Goal: Task Accomplishment & Management: Complete application form

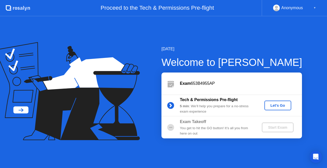
click at [243, 27] on div "[DATE] Welcome to [PERSON_NAME] Exam 653B4955AP Tech & Permissions Pre-flight 5…" at bounding box center [163, 92] width 327 height 152
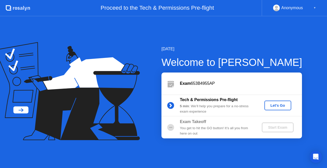
click at [279, 104] on div "Let's Go" at bounding box center [277, 105] width 23 height 4
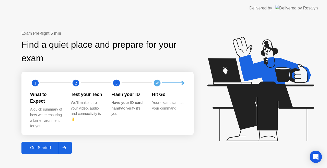
click at [43, 146] on div "Get Started" at bounding box center [40, 148] width 35 height 5
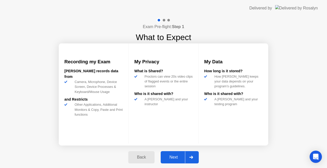
click at [177, 158] on div "Next" at bounding box center [173, 157] width 23 height 5
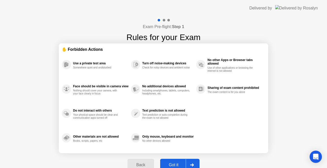
click at [176, 163] on div "Got it" at bounding box center [174, 165] width 24 height 5
select select "**********"
select select "*******"
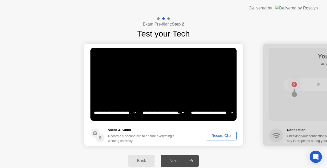
click at [217, 132] on button "Record Clip" at bounding box center [221, 136] width 31 height 10
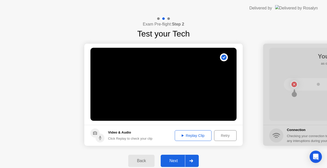
click at [175, 160] on div "Next" at bounding box center [173, 161] width 23 height 5
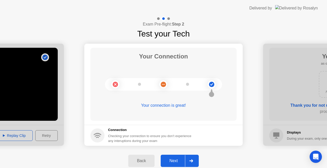
click at [173, 159] on div "Next" at bounding box center [173, 161] width 23 height 5
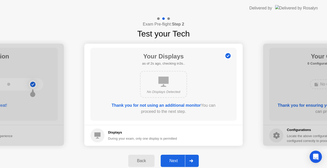
click at [173, 159] on div "Next" at bounding box center [173, 161] width 23 height 5
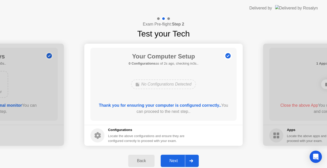
click at [174, 160] on div "Next" at bounding box center [173, 161] width 23 height 5
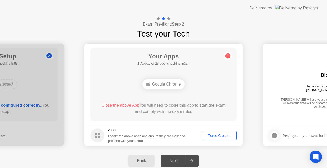
click at [173, 160] on div "Next" at bounding box center [173, 161] width 23 height 5
click at [195, 93] on div "Your Apps 1 App as of 4s ago, checking in1s.. Google Chrome Close the above App…" at bounding box center [163, 84] width 146 height 73
click at [181, 160] on div "Next" at bounding box center [173, 161] width 23 height 5
click at [218, 134] on div "Force Close..." at bounding box center [219, 136] width 31 height 4
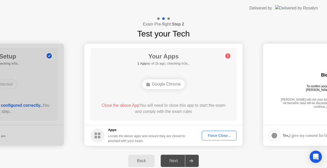
click at [139, 159] on div "Back" at bounding box center [141, 161] width 23 height 5
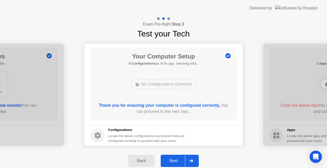
click at [176, 161] on div "Next" at bounding box center [173, 161] width 23 height 5
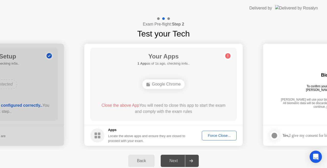
click at [211, 134] on div "Force Close..." at bounding box center [219, 136] width 31 height 4
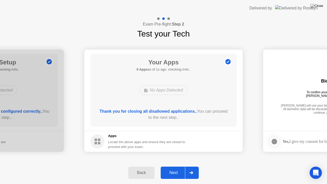
click at [172, 168] on div "Next" at bounding box center [173, 172] width 23 height 5
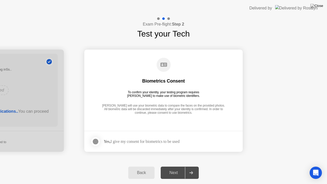
click at [142, 168] on div "Back" at bounding box center [141, 172] width 23 height 5
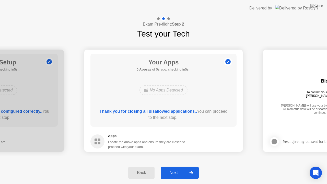
click at [170, 168] on div "Next" at bounding box center [173, 172] width 23 height 5
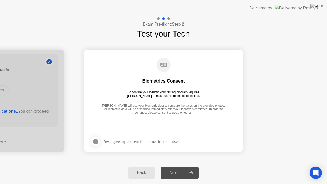
click at [98, 141] on div at bounding box center [95, 141] width 6 height 6
click at [174, 168] on button "Next" at bounding box center [180, 173] width 38 height 12
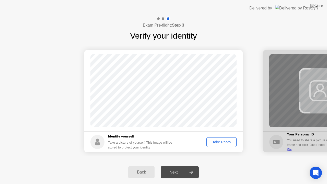
click at [223, 143] on div "Take Photo" at bounding box center [221, 142] width 27 height 4
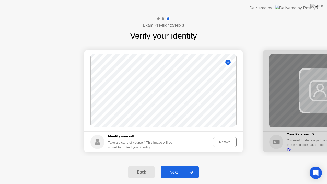
click at [176, 168] on div "Next" at bounding box center [173, 172] width 23 height 5
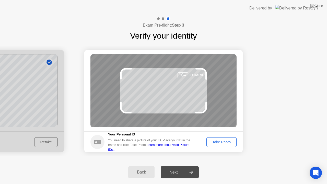
click at [178, 145] on link "Learn more about valid Picture IDs.." at bounding box center [148, 147] width 81 height 8
click at [216, 141] on div "Take Photo" at bounding box center [221, 142] width 27 height 4
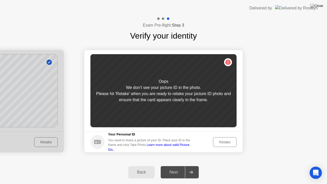
click at [222, 144] on div "Retake" at bounding box center [225, 142] width 20 height 4
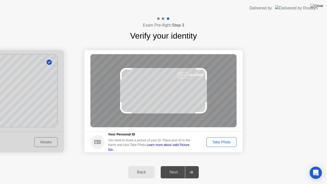
click at [146, 168] on div "Back" at bounding box center [141, 172] width 23 height 5
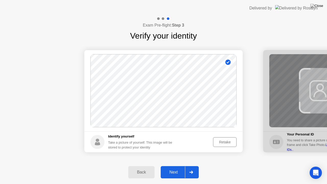
click at [177, 168] on div "Next" at bounding box center [173, 172] width 23 height 5
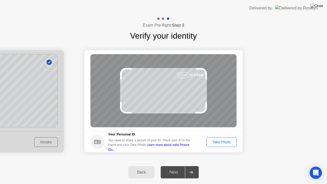
click at [223, 143] on div "Take Photo" at bounding box center [221, 142] width 27 height 4
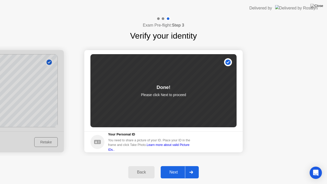
click at [178, 168] on button "Next" at bounding box center [180, 172] width 38 height 12
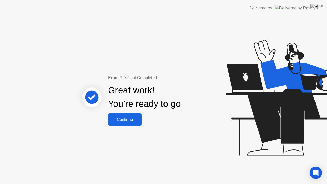
click at [125, 119] on div "Continue" at bounding box center [125, 119] width 30 height 5
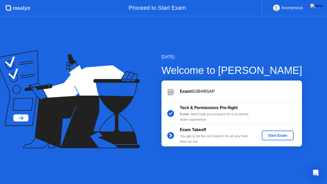
click at [275, 133] on div "Start Exam" at bounding box center [277, 135] width 27 height 4
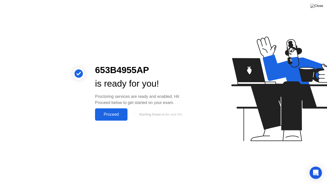
click at [115, 115] on div "Proceed" at bounding box center [111, 114] width 29 height 5
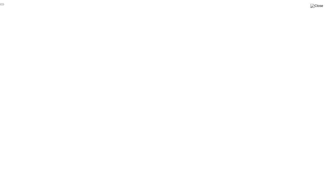
click div "End Proctoring Session"
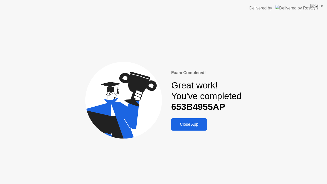
click at [192, 126] on div "Close App" at bounding box center [189, 124] width 33 height 5
